Goal: Information Seeking & Learning: Check status

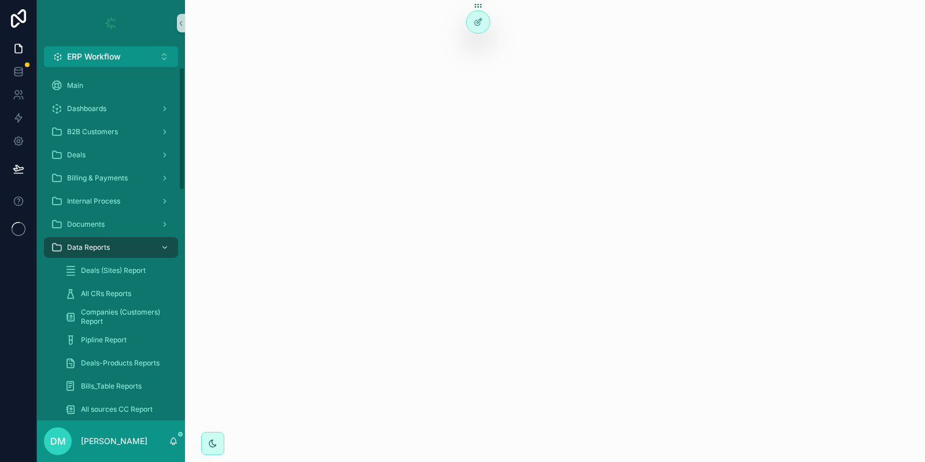
click at [175, 438] on icon "scrollable content" at bounding box center [173, 441] width 9 height 9
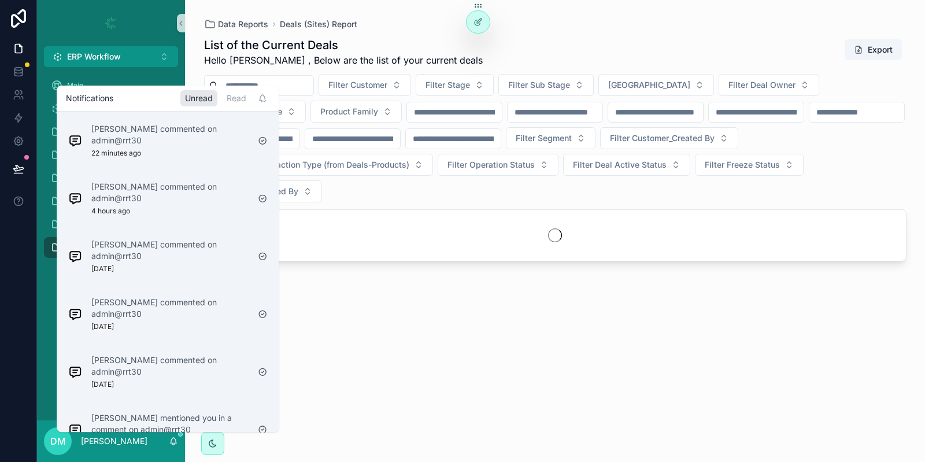
click at [183, 117] on div "[PERSON_NAME] commented on admin@rrt30 22 minutes ago" at bounding box center [167, 140] width 217 height 53
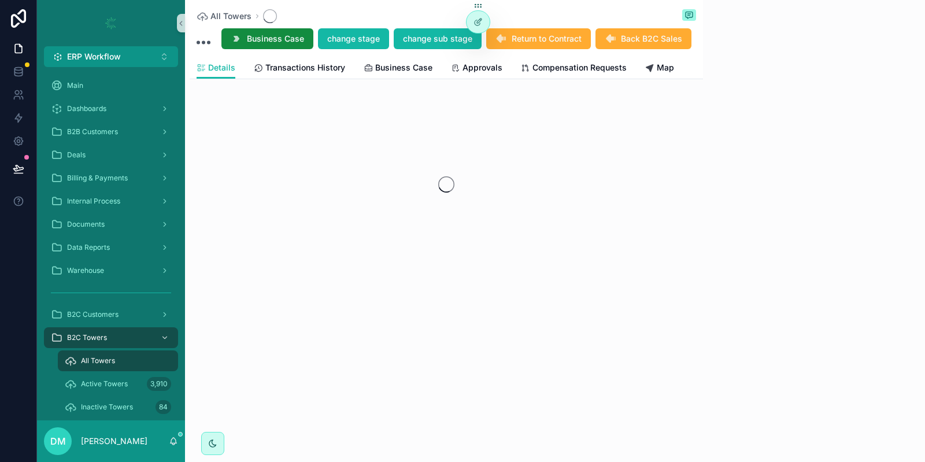
click at [603, 242] on div "scrollable content" at bounding box center [446, 184] width 513 height 183
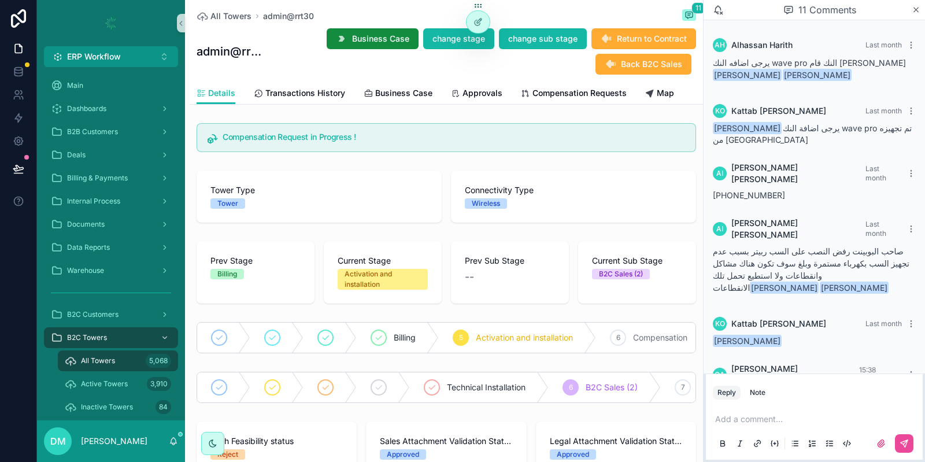
scroll to position [451, 0]
